Goal: Check status: Check status

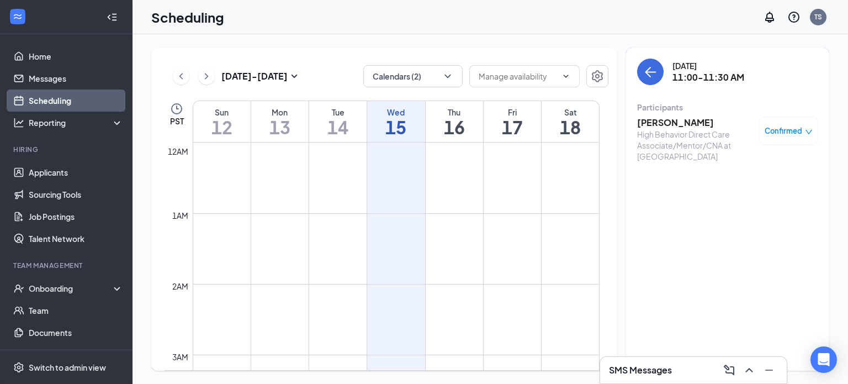
scroll to position [543, 0]
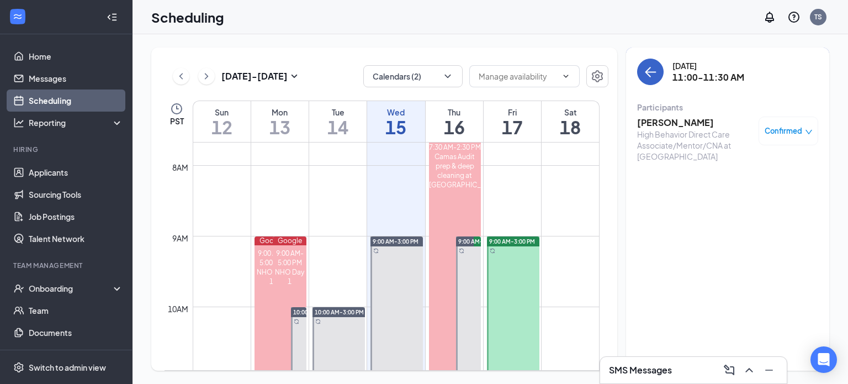
click at [656, 79] on button "back-button" at bounding box center [650, 72] width 27 height 27
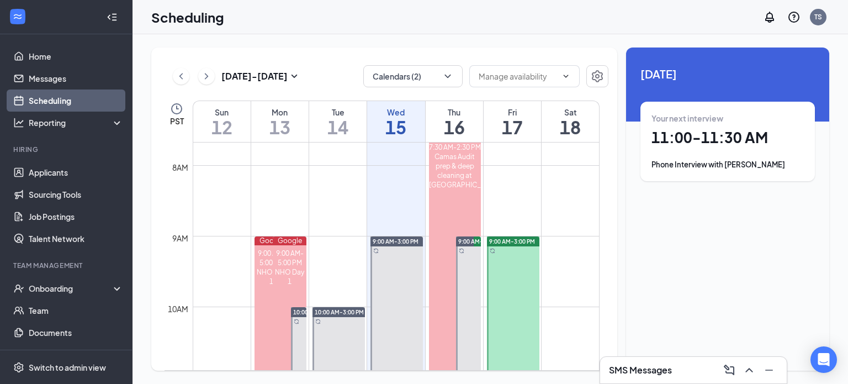
click at [505, 118] on h1 "17" at bounding box center [512, 127] width 57 height 19
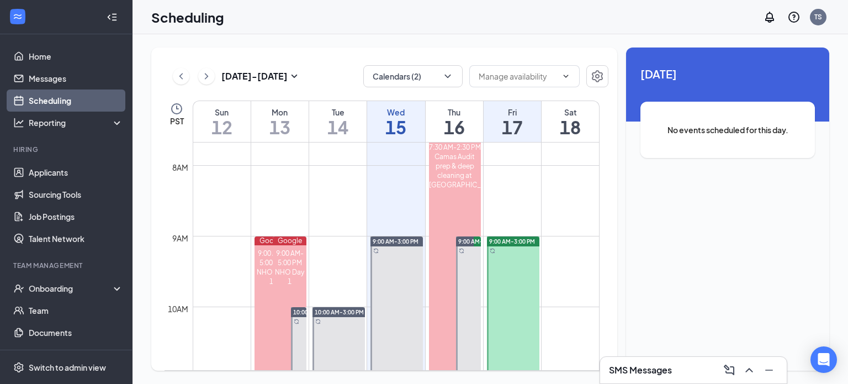
click at [463, 114] on div "Thu" at bounding box center [454, 112] width 57 height 11
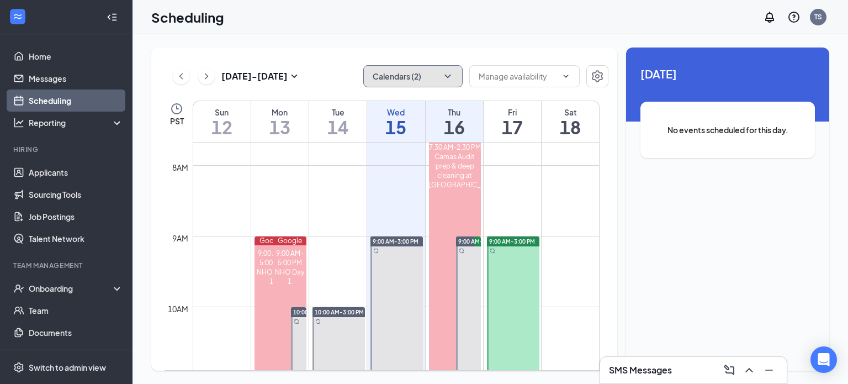
click at [420, 70] on button "Calendars (2)" at bounding box center [412, 76] width 99 height 22
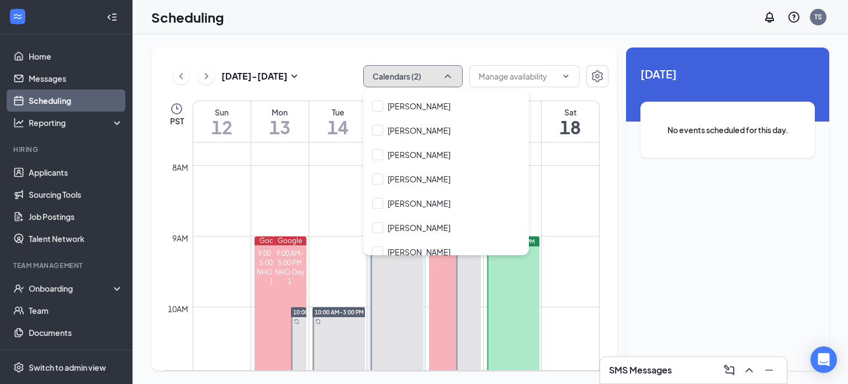
scroll to position [82, 0]
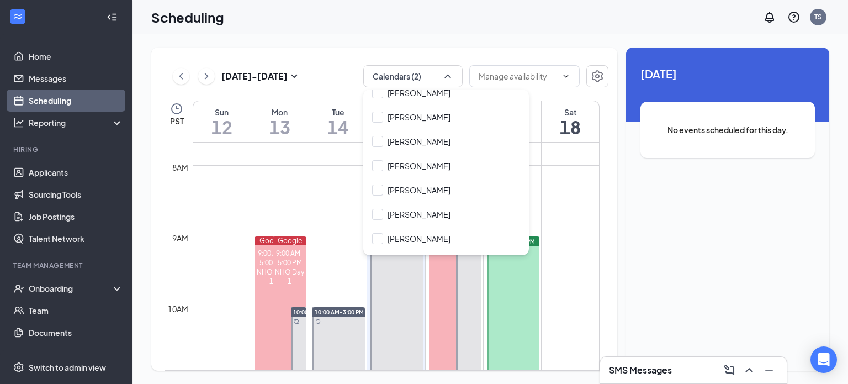
click at [369, 22] on div "Scheduling TS" at bounding box center [491, 17] width 716 height 34
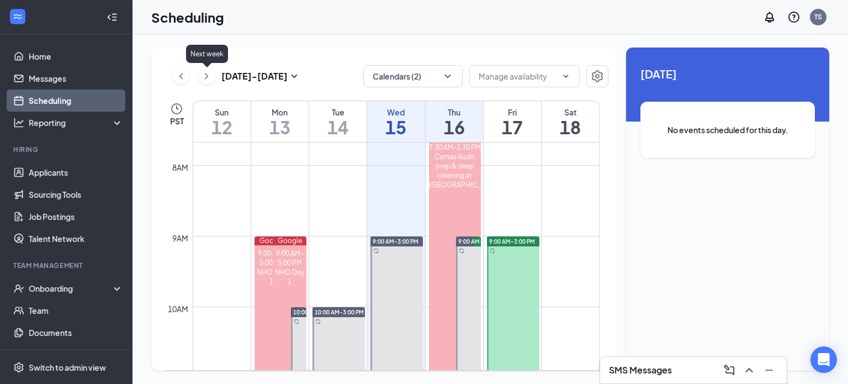
click at [210, 80] on icon "ChevronRight" at bounding box center [206, 76] width 11 height 13
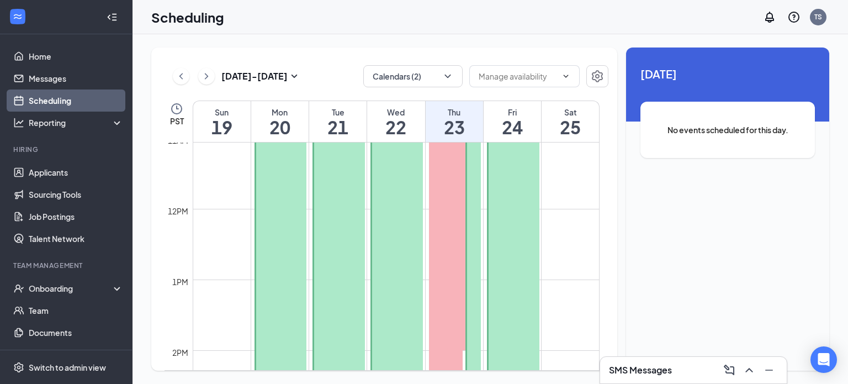
scroll to position [753, 0]
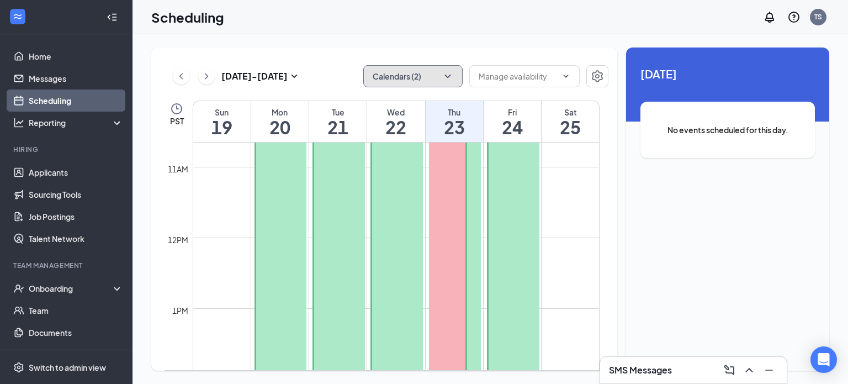
click at [437, 82] on button "Calendars (2)" at bounding box center [412, 76] width 99 height 22
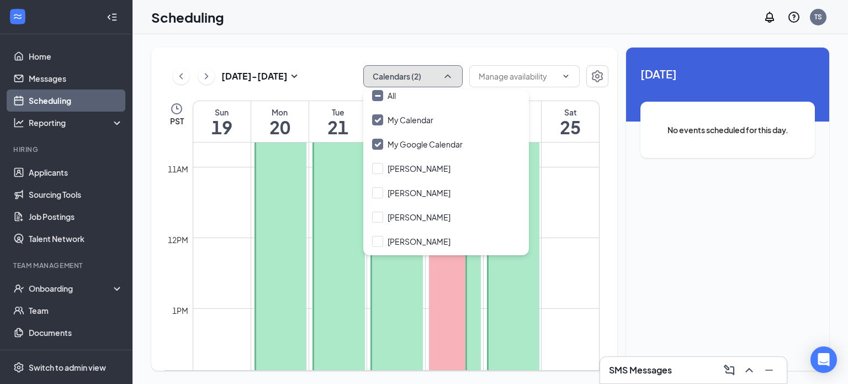
scroll to position [0, 0]
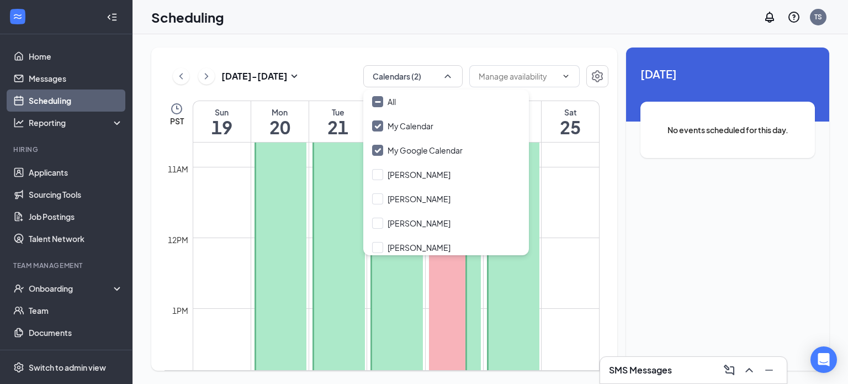
click at [507, 33] on div "Scheduling TS" at bounding box center [491, 17] width 716 height 34
